Goal: Task Accomplishment & Management: Complete application form

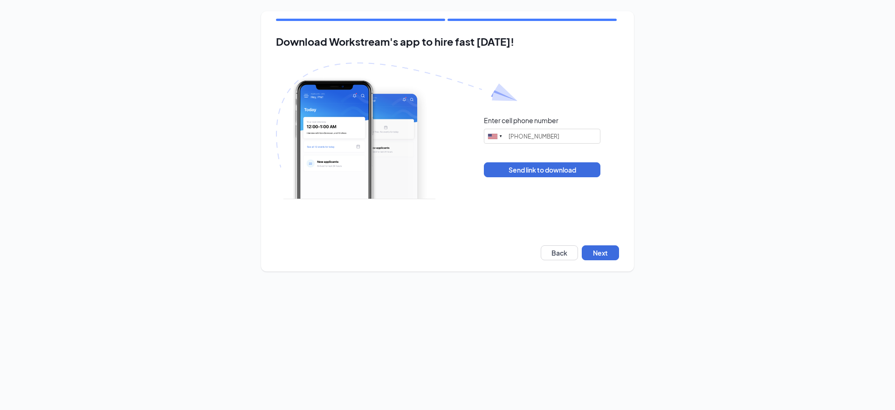
type input "[PHONE_NUMBER]"
click at [596, 255] on button "Next" at bounding box center [600, 252] width 37 height 15
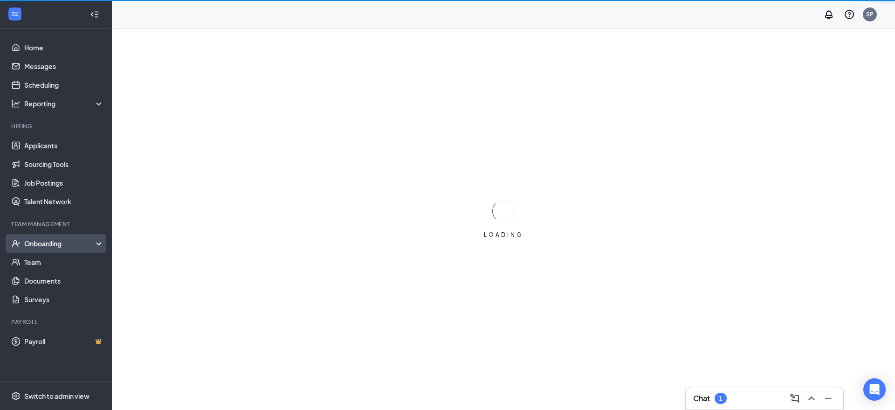
click at [43, 243] on div "Onboarding" at bounding box center [60, 243] width 72 height 9
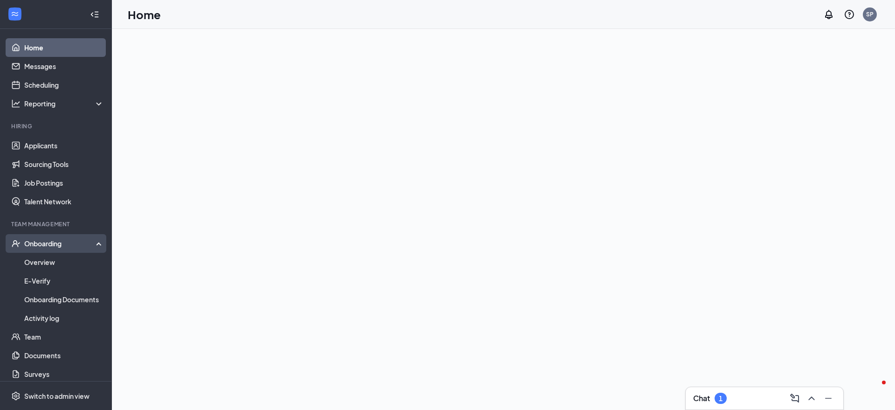
click at [71, 243] on div "Onboarding" at bounding box center [60, 243] width 72 height 9
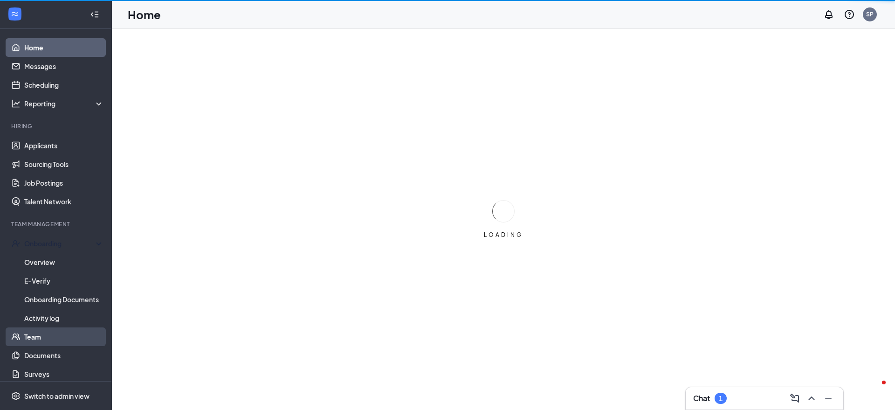
click at [59, 263] on ul "Onboarding Overview E-Verify Onboarding Documents Activity log Team Documents S…" at bounding box center [55, 308] width 111 height 149
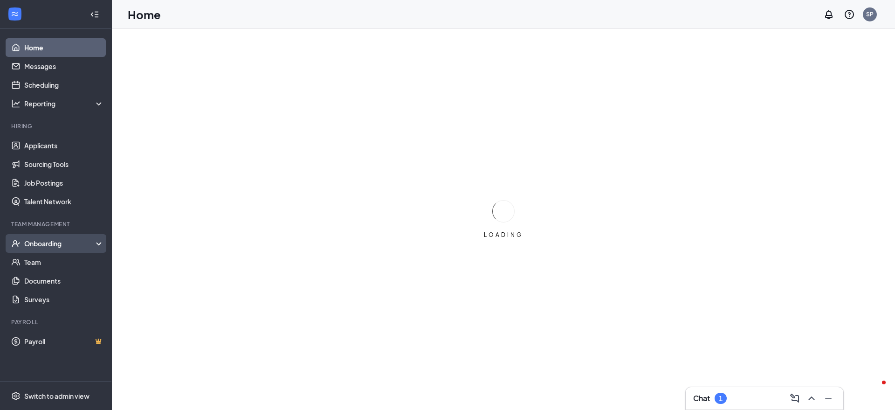
click at [63, 241] on div "Onboarding" at bounding box center [60, 243] width 72 height 9
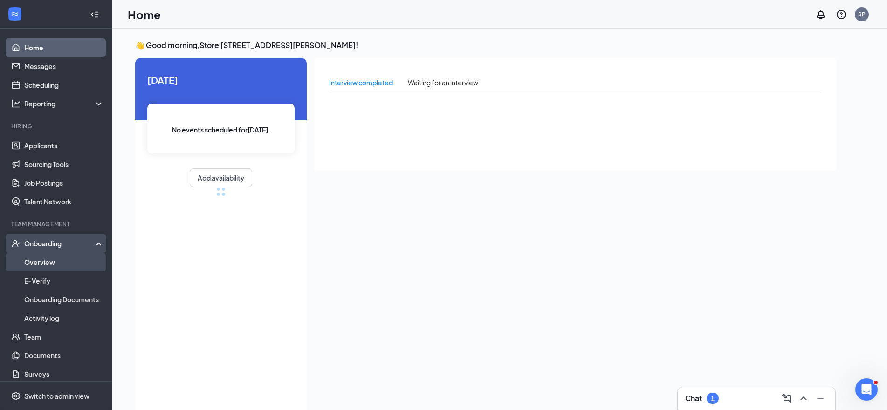
click at [63, 269] on link "Overview" at bounding box center [64, 262] width 80 height 19
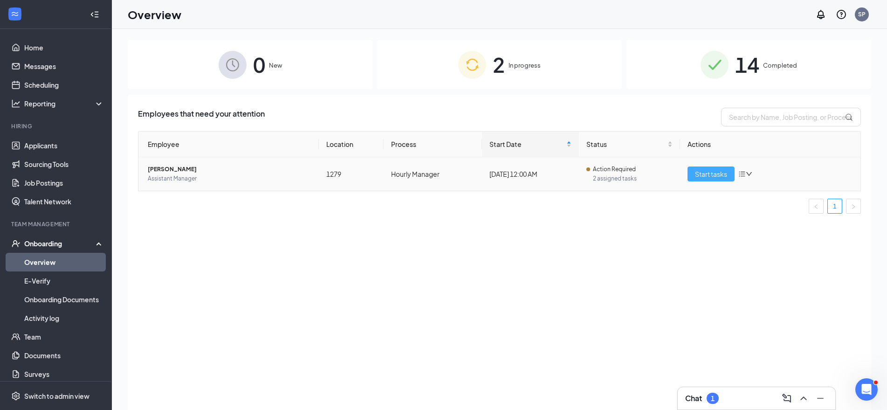
click at [713, 170] on span "Start tasks" at bounding box center [711, 174] width 32 height 10
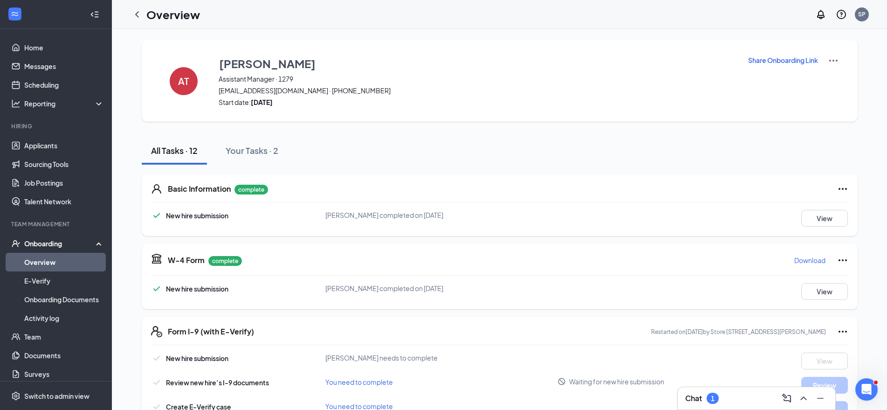
scroll to position [151, 0]
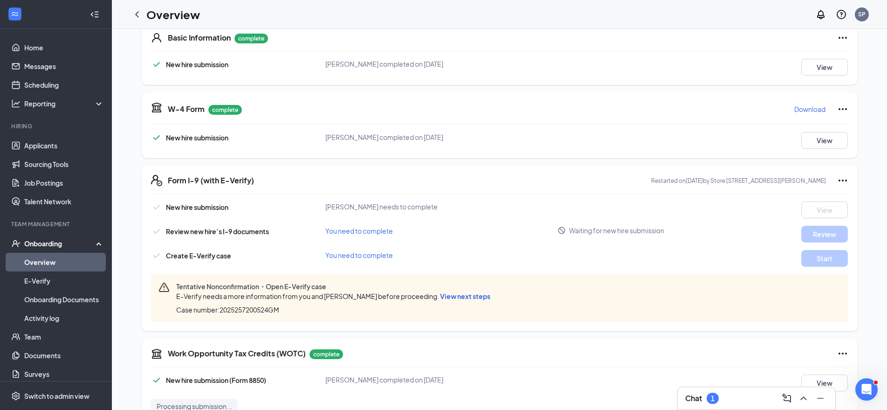
click at [456, 297] on span "View next steps" at bounding box center [465, 296] width 50 height 8
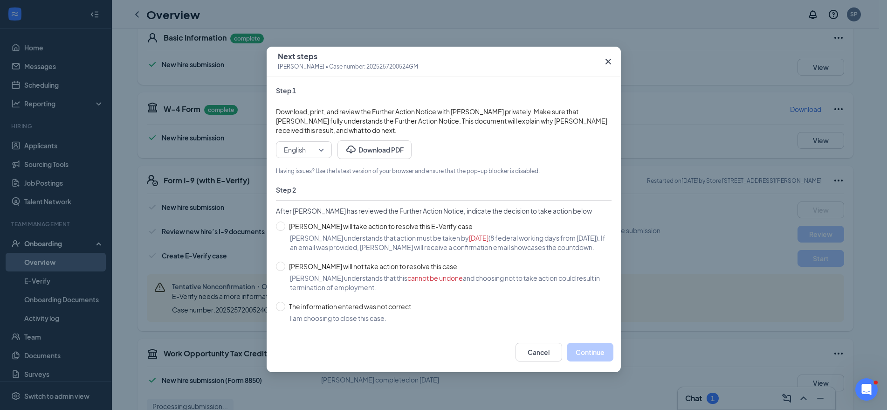
click at [608, 63] on icon "Cross" at bounding box center [608, 61] width 11 height 11
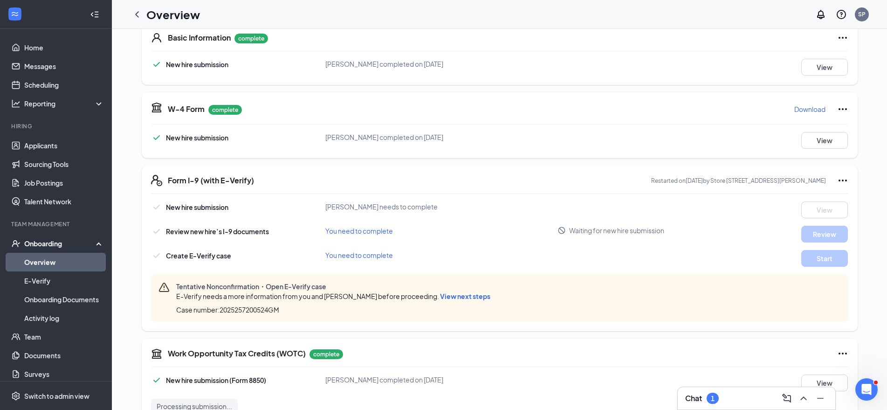
scroll to position [0, 0]
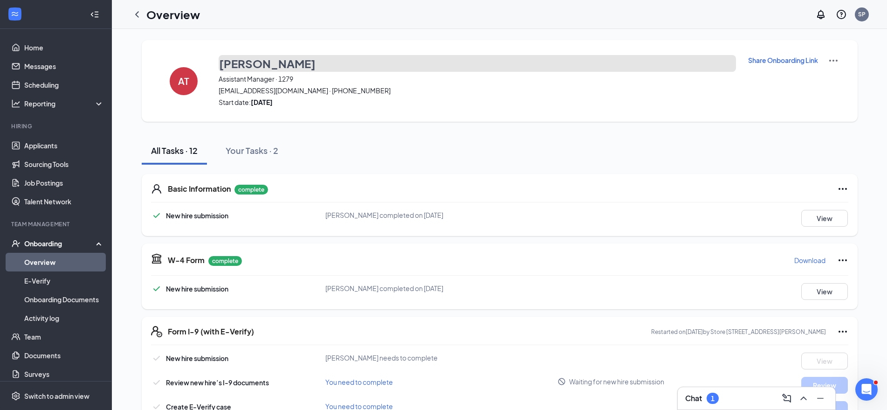
click at [244, 62] on h3 "Alisha Taylor" at bounding box center [267, 63] width 97 height 16
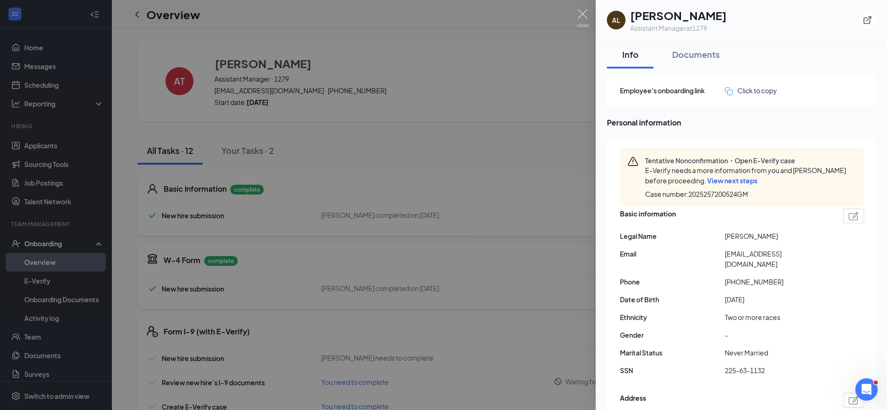
drag, startPoint x: 711, startPoint y: 53, endPoint x: 782, endPoint y: 59, distance: 72.0
click at [712, 53] on div "Documents" at bounding box center [696, 54] width 48 height 12
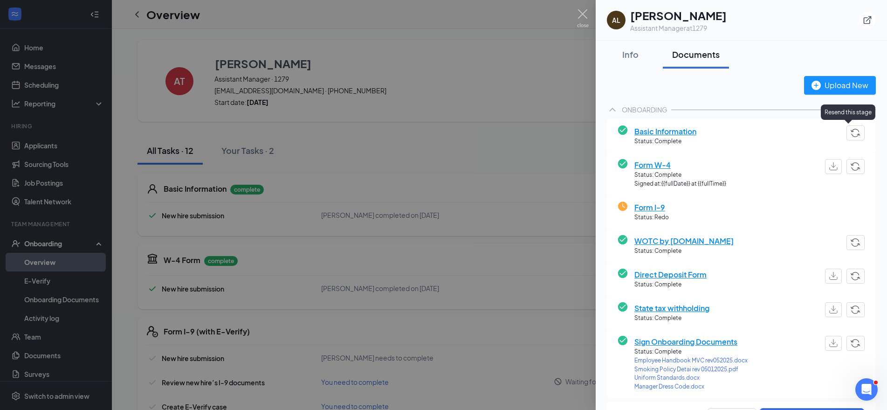
click at [851, 135] on img "button" at bounding box center [856, 133] width 10 height 8
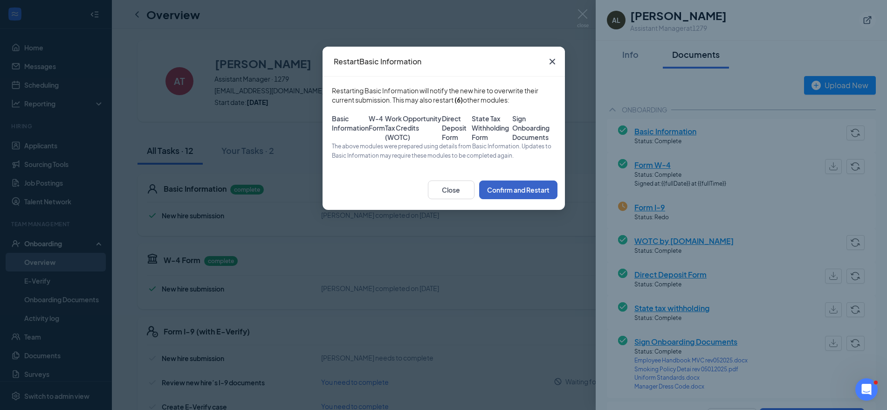
click at [525, 199] on button "Confirm and Restart" at bounding box center [518, 189] width 78 height 19
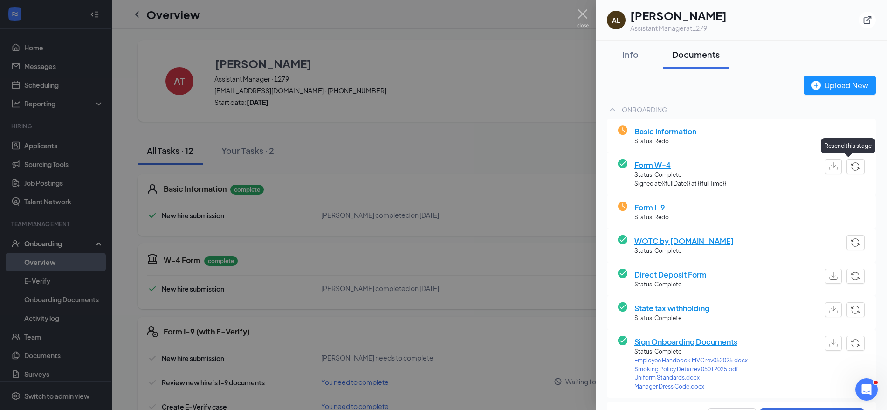
click at [856, 168] on button "button" at bounding box center [856, 166] width 18 height 15
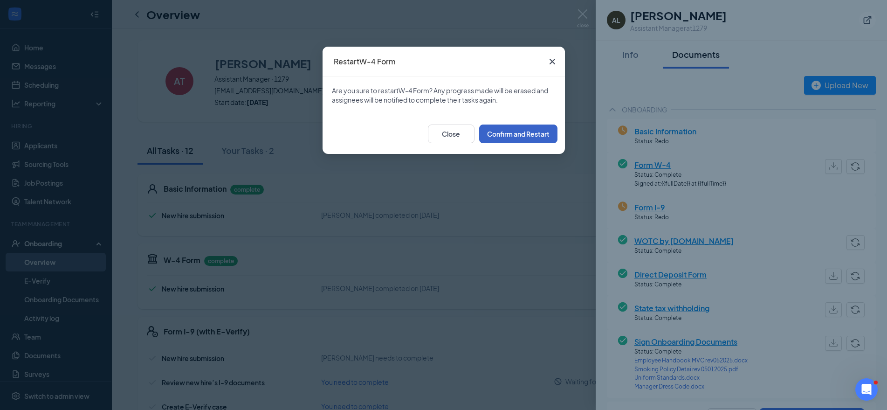
click at [517, 136] on button "Confirm and Restart" at bounding box center [518, 133] width 78 height 19
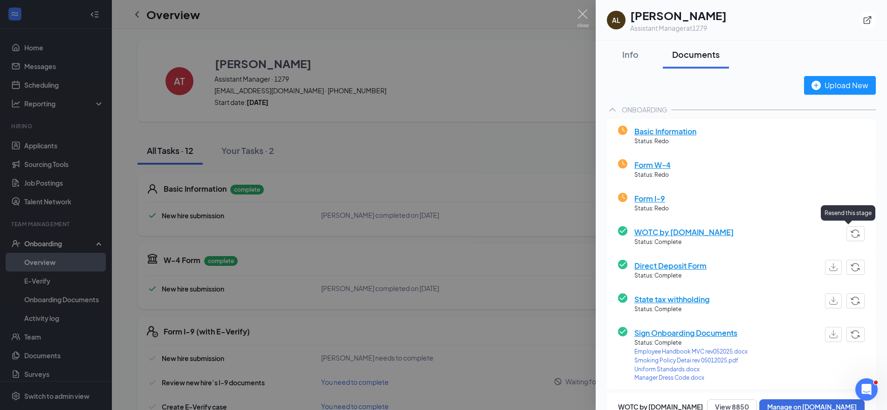
click at [839, 242] on div "WOTC by WOTC.com Status: Complete" at bounding box center [741, 236] width 247 height 21
click at [861, 235] on div "WOTC by WOTC.com Status: Complete" at bounding box center [741, 237] width 269 height 34
click at [851, 235] on img "button" at bounding box center [856, 233] width 10 height 8
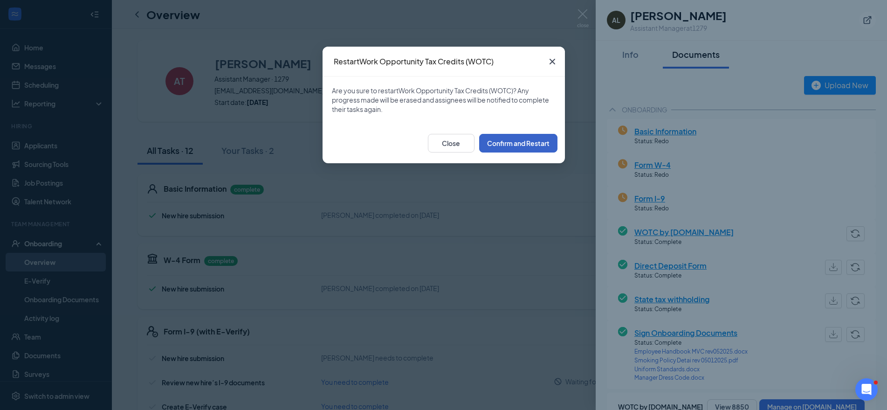
click at [543, 146] on button "Confirm and Restart" at bounding box center [518, 143] width 78 height 19
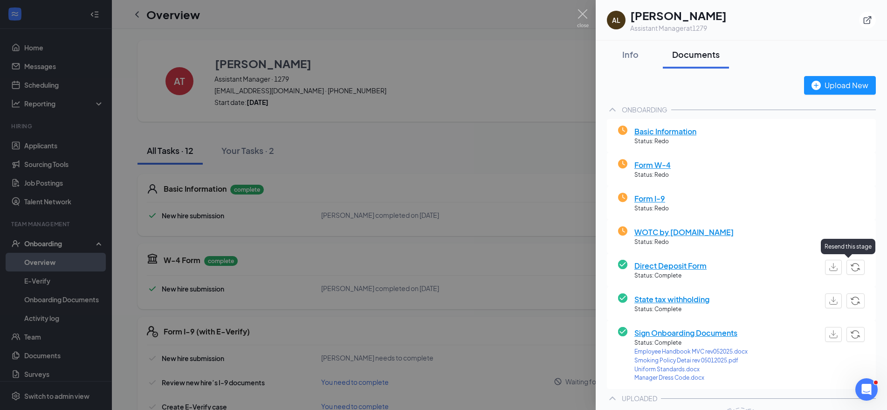
drag, startPoint x: 848, startPoint y: 269, endPoint x: 805, endPoint y: 261, distance: 43.6
click at [851, 268] on img "button" at bounding box center [856, 267] width 10 height 8
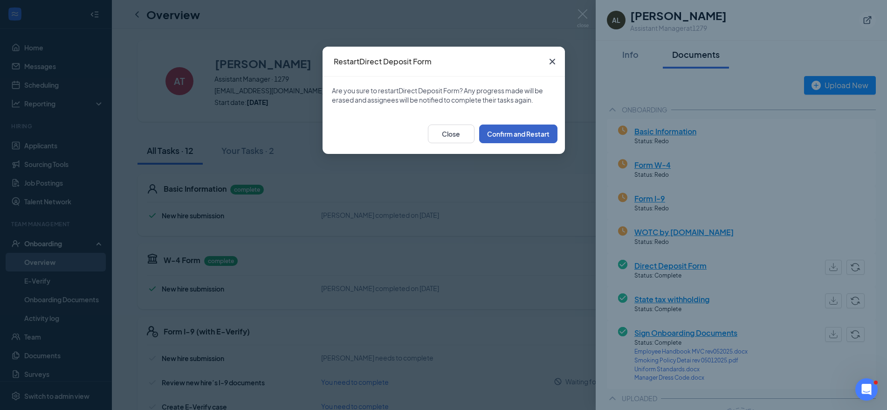
click at [539, 136] on button "Confirm and Restart" at bounding box center [518, 133] width 78 height 19
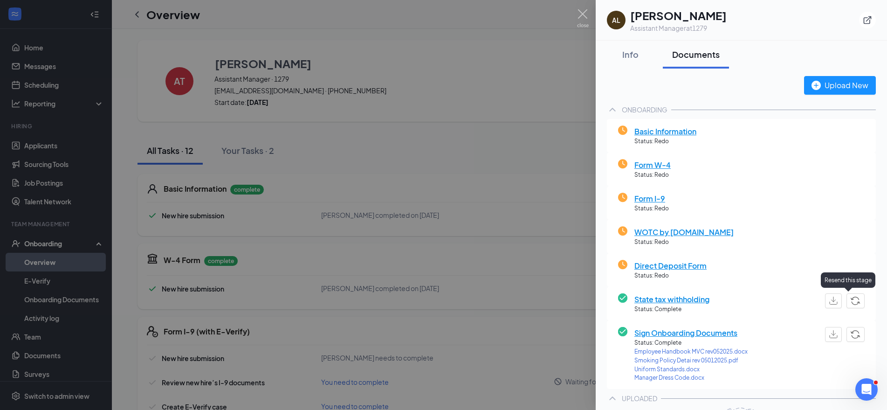
click at [854, 300] on button "button" at bounding box center [856, 300] width 18 height 15
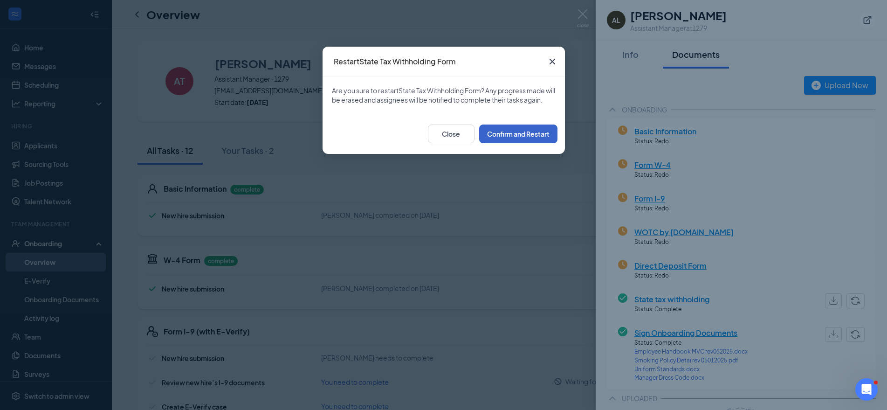
click at [506, 139] on button "Confirm and Restart" at bounding box center [518, 133] width 78 height 19
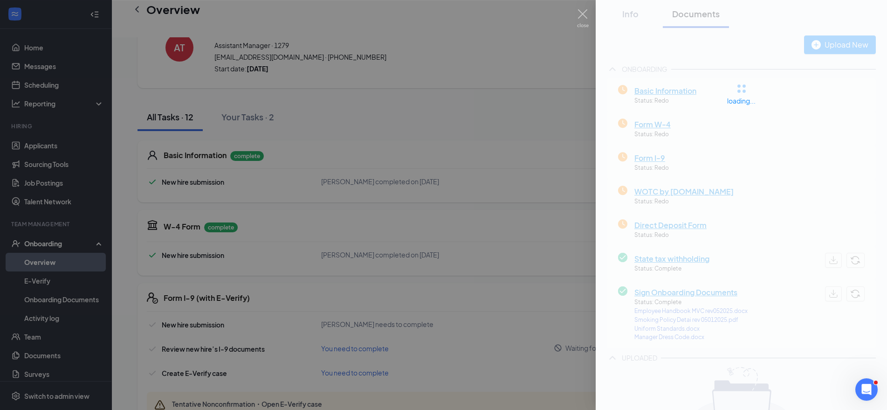
scroll to position [48, 0]
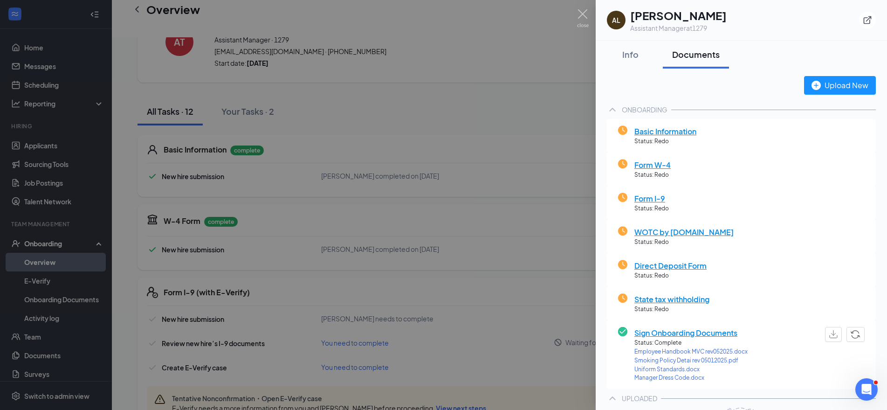
drag, startPoint x: 850, startPoint y: 334, endPoint x: 847, endPoint y: 324, distance: 10.5
click at [851, 335] on img "button" at bounding box center [856, 334] width 10 height 8
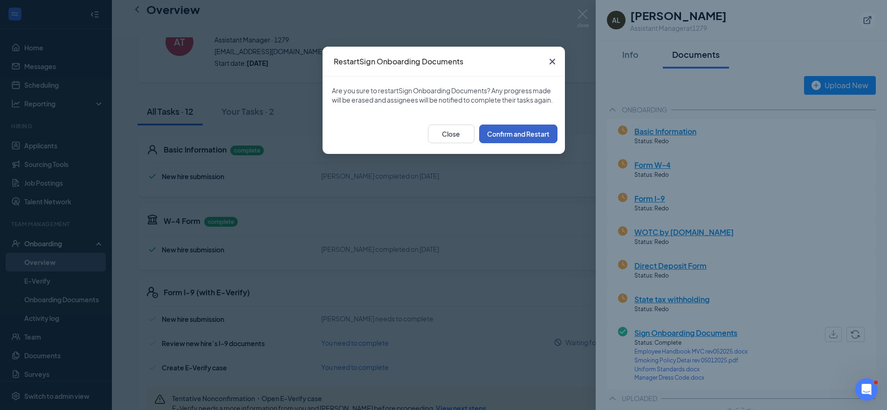
click at [544, 143] on button "Confirm and Restart" at bounding box center [518, 133] width 78 height 19
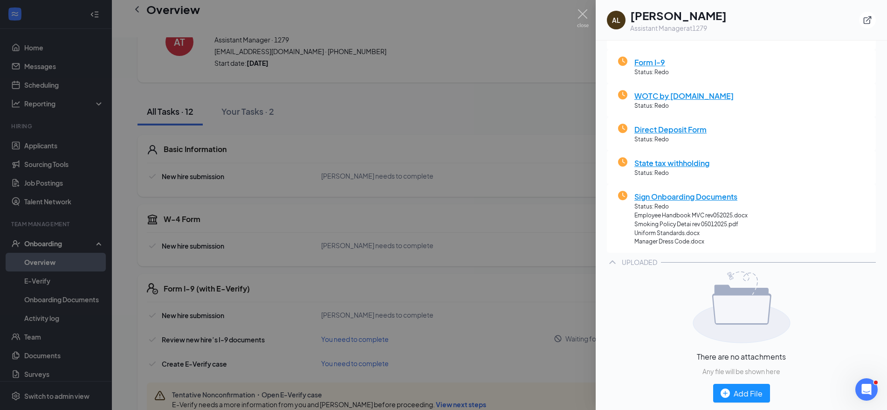
scroll to position [0, 0]
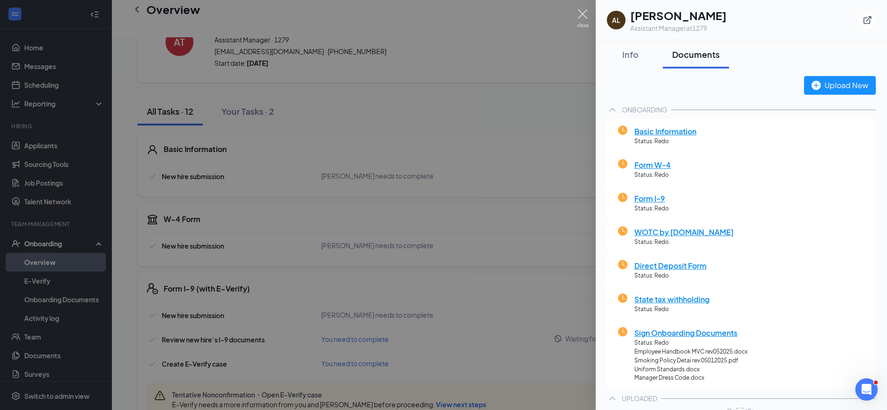
click at [582, 12] on img at bounding box center [583, 18] width 12 height 18
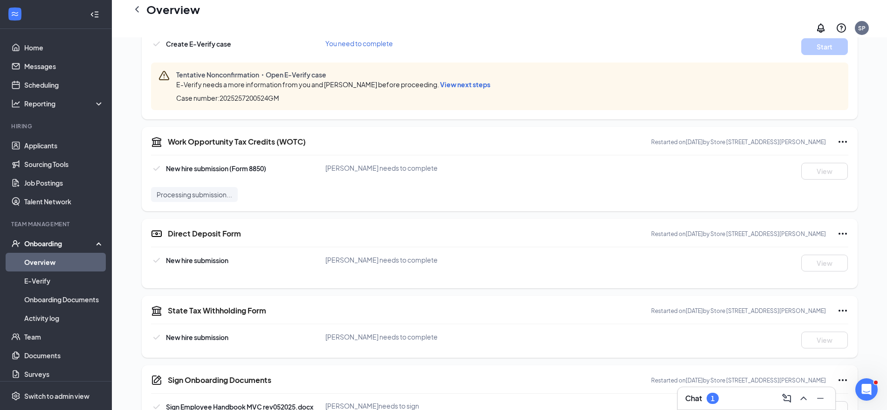
scroll to position [342, 0]
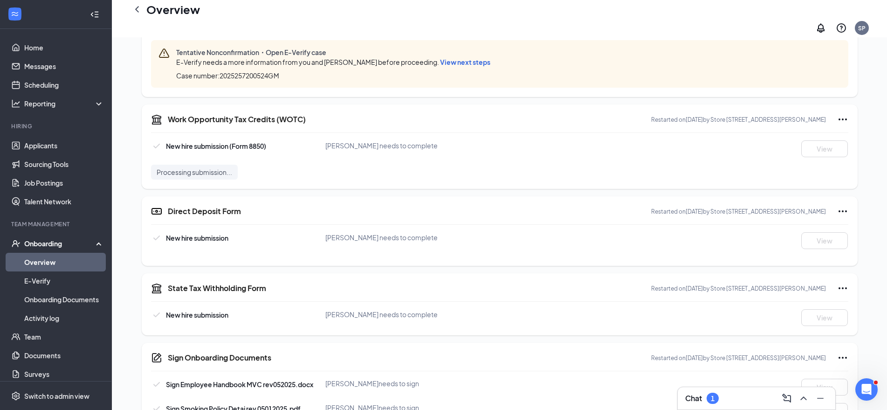
click at [62, 242] on div "Onboarding" at bounding box center [60, 243] width 72 height 9
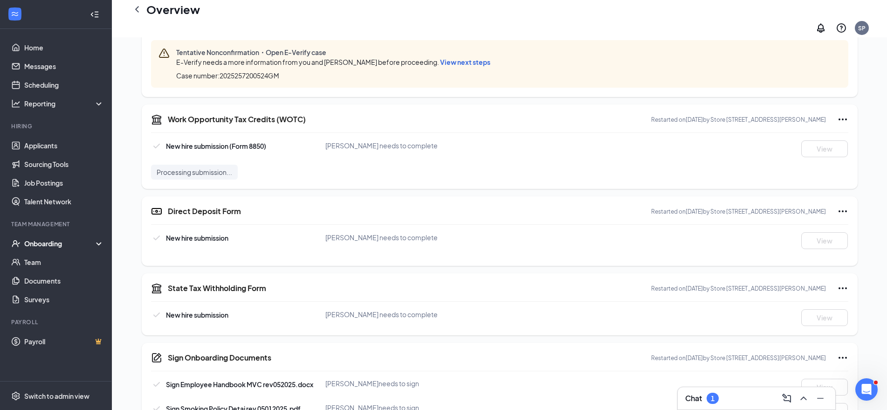
click at [31, 242] on div "Onboarding" at bounding box center [60, 243] width 72 height 9
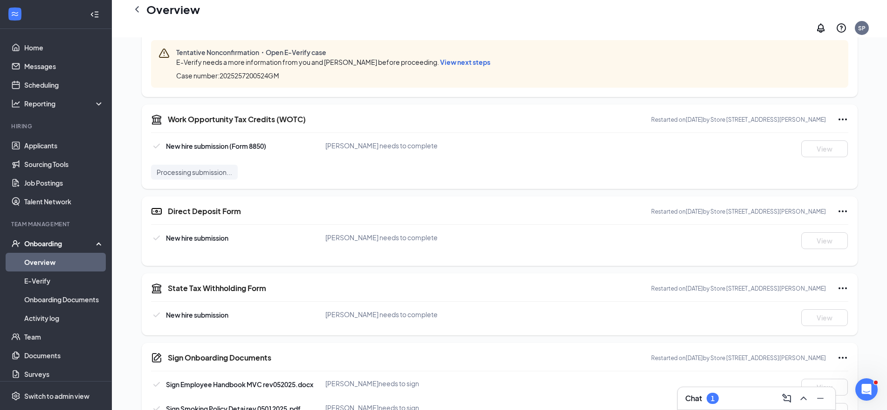
click at [38, 263] on link "Overview" at bounding box center [64, 262] width 80 height 19
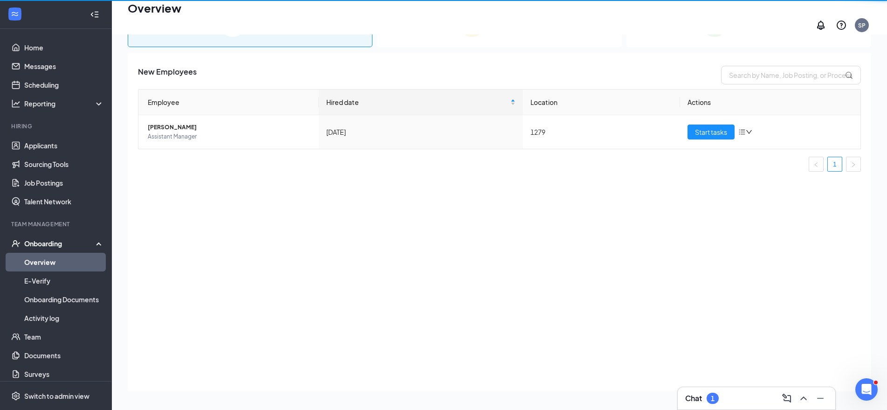
scroll to position [42, 0]
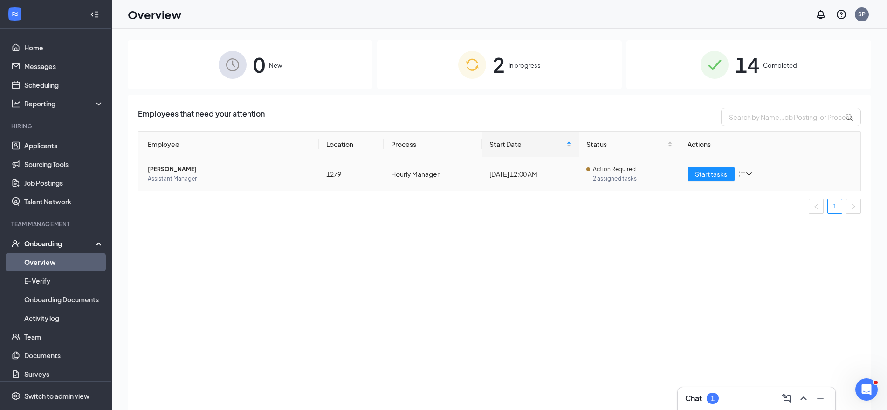
click at [627, 172] on span "Action Required" at bounding box center [614, 169] width 43 height 9
click at [748, 176] on icon "down" at bounding box center [749, 174] width 7 height 7
drag, startPoint x: 689, startPoint y: 238, endPoint x: 689, endPoint y: 233, distance: 4.7
click at [689, 235] on div "Employees that need your attention Employee Location Process Start Date Status …" at bounding box center [500, 264] width 744 height 339
